Goal: Task Accomplishment & Management: Complete application form

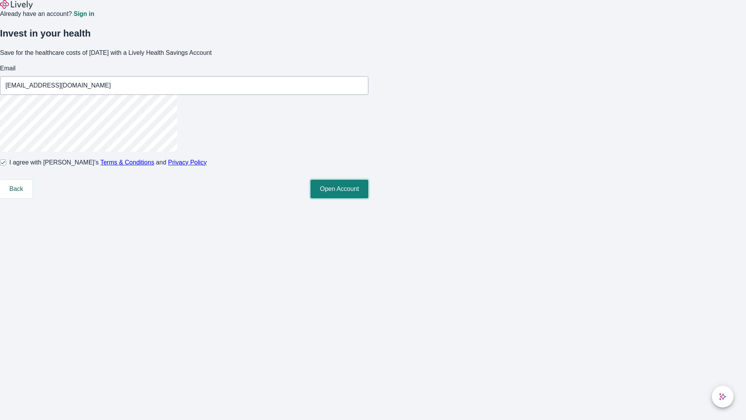
click at [368, 198] on button "Open Account" at bounding box center [340, 189] width 58 height 19
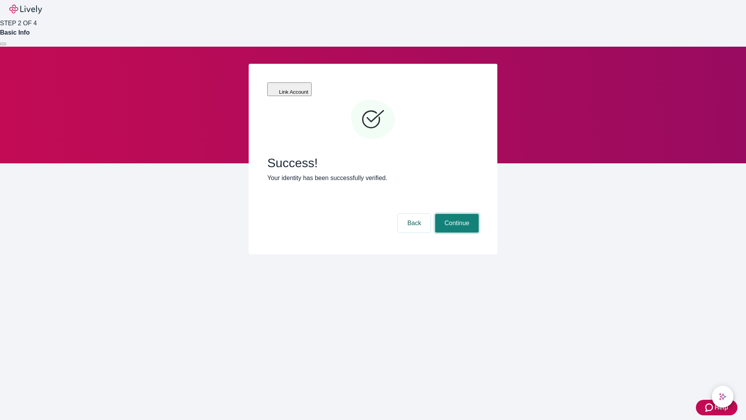
click at [456, 214] on button "Continue" at bounding box center [457, 223] width 44 height 19
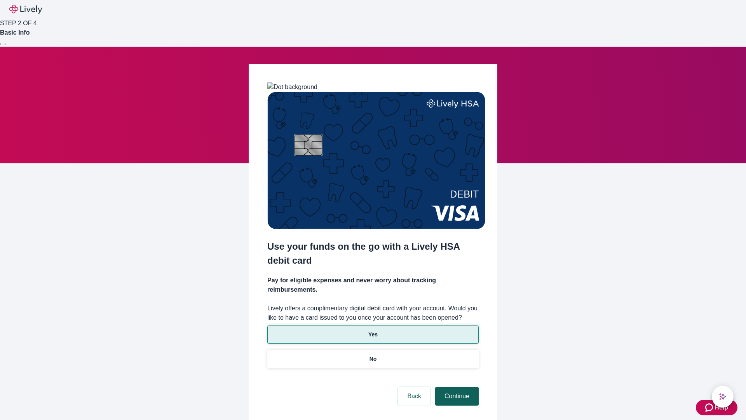
click at [373, 330] on p "Yes" at bounding box center [372, 334] width 9 height 8
click at [456, 387] on button "Continue" at bounding box center [457, 396] width 44 height 19
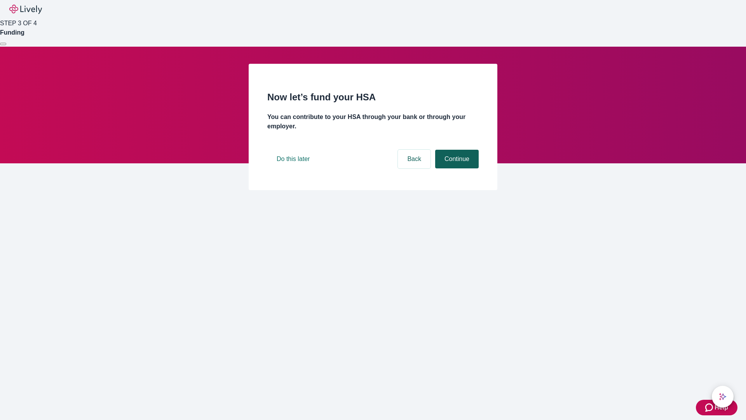
click at [456, 168] on button "Continue" at bounding box center [457, 159] width 44 height 19
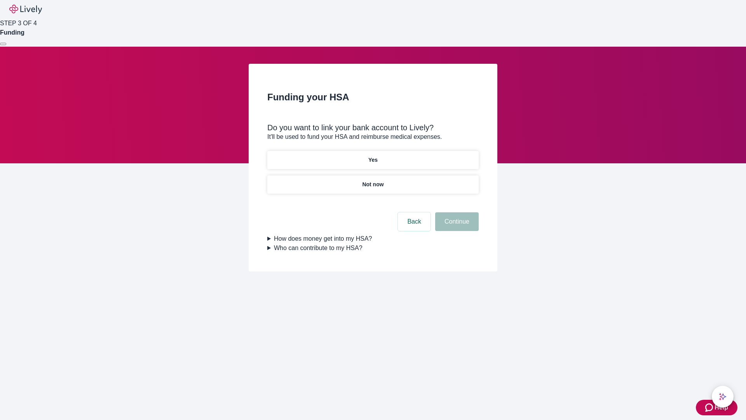
click at [373, 180] on p "Not now" at bounding box center [372, 184] width 21 height 8
click at [456, 226] on button "Continue" at bounding box center [457, 221] width 44 height 19
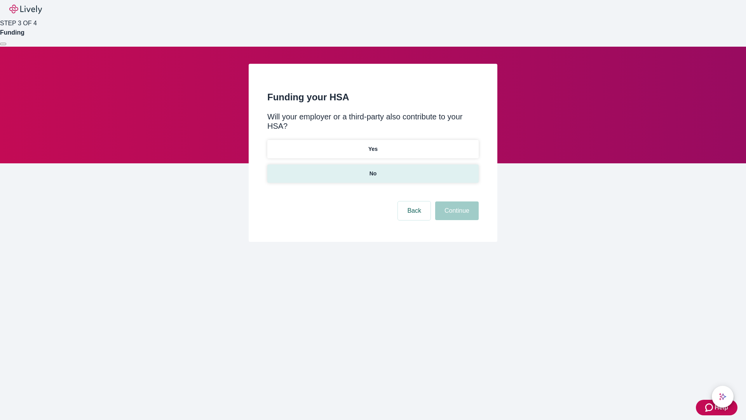
click at [373, 169] on p "No" at bounding box center [373, 173] width 7 height 8
click at [456, 201] on button "Continue" at bounding box center [457, 210] width 44 height 19
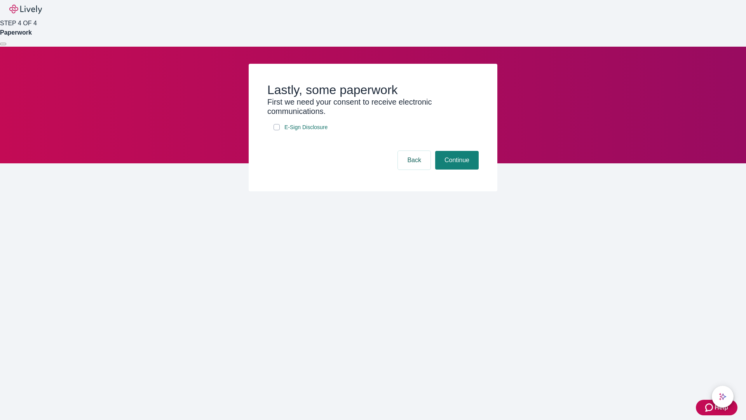
click at [277, 130] on input "E-Sign Disclosure" at bounding box center [277, 127] width 6 height 6
checkbox input "true"
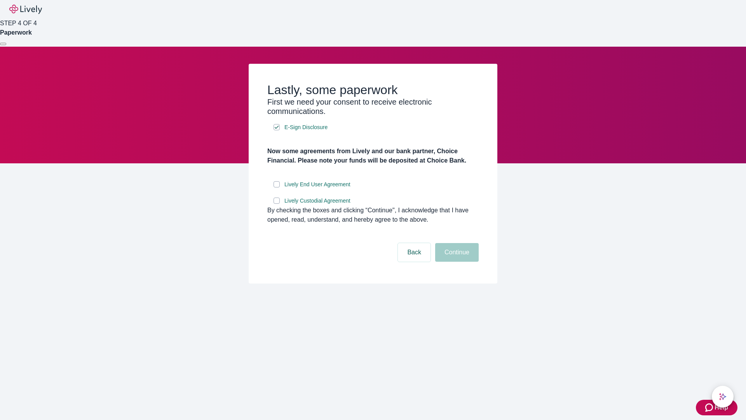
click at [277, 187] on input "Lively End User Agreement" at bounding box center [277, 184] width 6 height 6
checkbox input "true"
click at [277, 204] on input "Lively Custodial Agreement" at bounding box center [277, 200] width 6 height 6
checkbox input "true"
click at [456, 262] on button "Continue" at bounding box center [457, 252] width 44 height 19
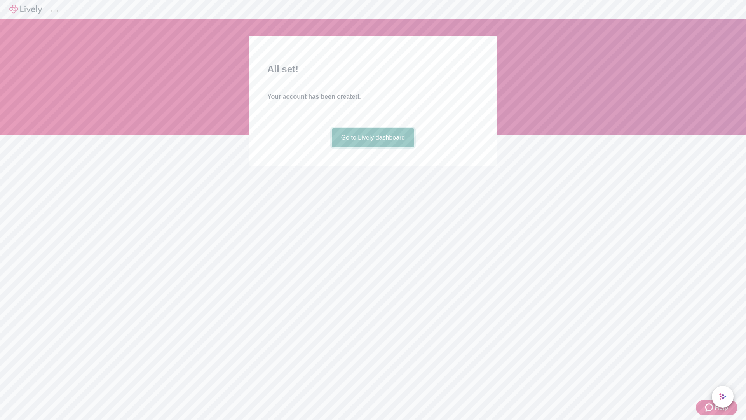
click at [373, 147] on link "Go to Lively dashboard" at bounding box center [373, 137] width 83 height 19
